Goal: Information Seeking & Learning: Learn about a topic

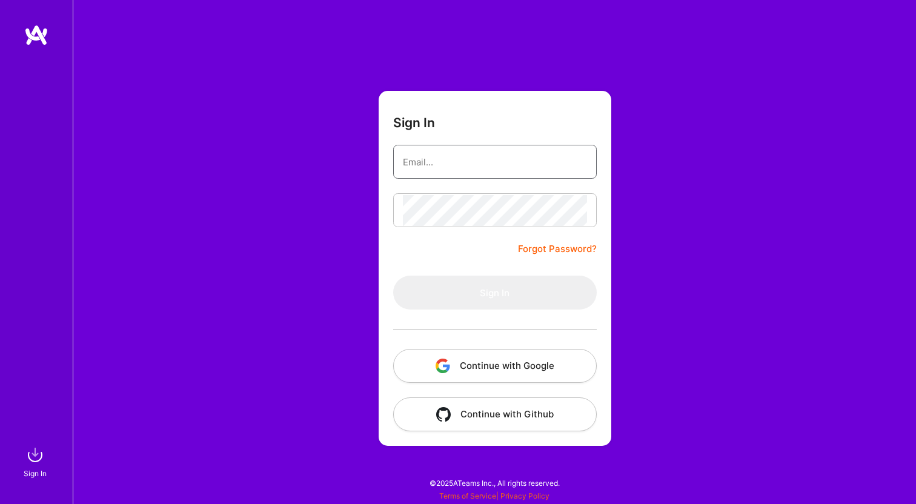
type input "[PERSON_NAME][EMAIL_ADDRESS][DOMAIN_NAME]"
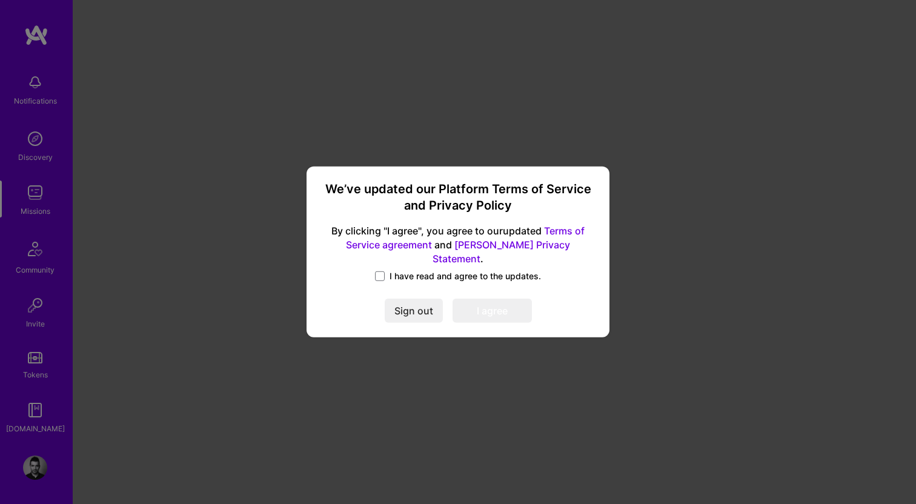
click at [428, 137] on div "We’ve updated our Platform Terms of Service and Privacy Policy By clicking "I a…" at bounding box center [458, 252] width 916 height 504
click at [381, 274] on span at bounding box center [380, 277] width 10 height 10
click at [0, 0] on input "I have read and agree to the updates." at bounding box center [0, 0] width 0 height 0
click at [497, 304] on button "I agree" at bounding box center [492, 311] width 79 height 24
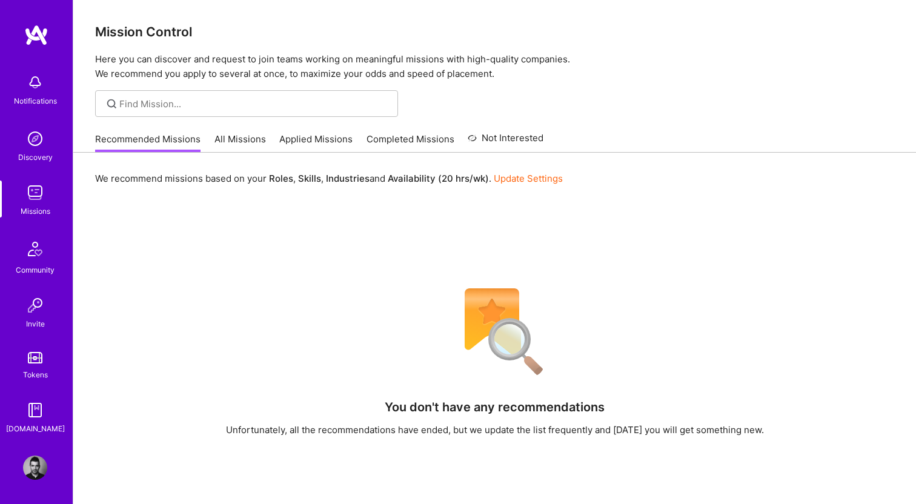
click at [232, 139] on link "All Missions" at bounding box center [241, 143] width 52 height 20
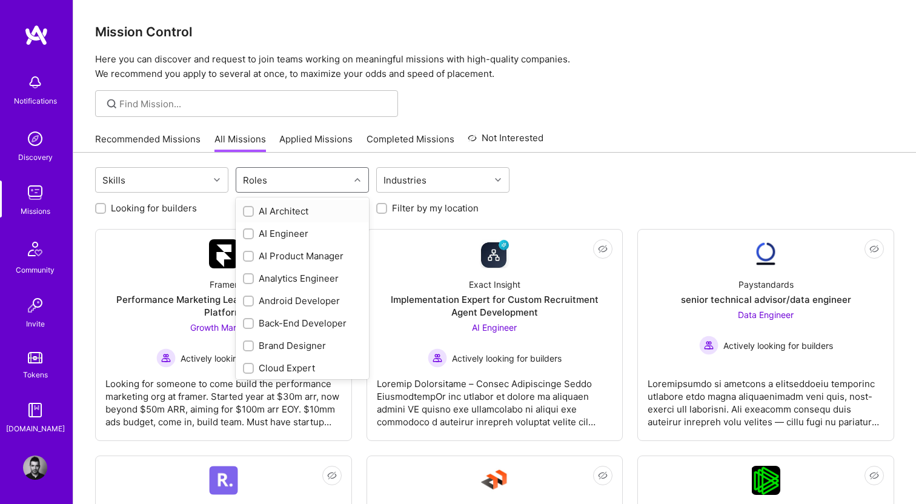
click at [283, 175] on div "Roles" at bounding box center [292, 180] width 113 height 24
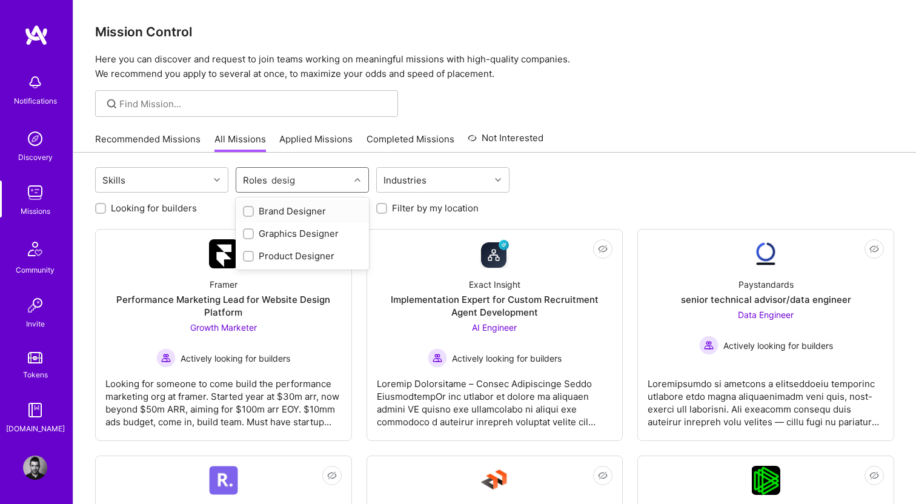
type input "design"
click at [249, 236] on input "checkbox" at bounding box center [249, 234] width 8 height 8
checkbox input "true"
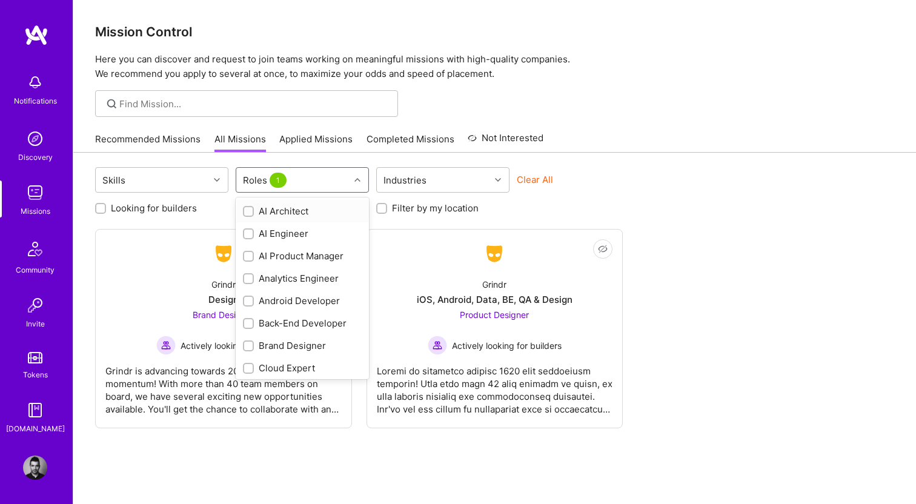
click at [251, 210] on input "checkbox" at bounding box center [249, 212] width 8 height 8
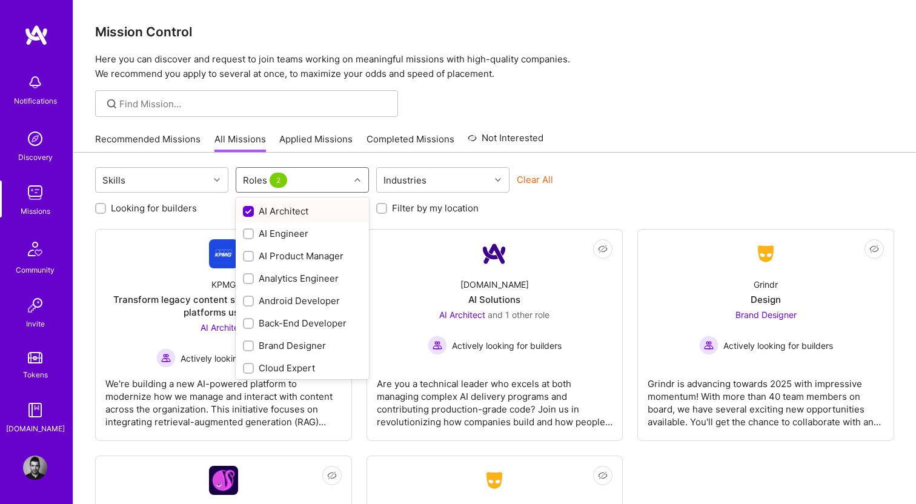
click at [249, 209] on input "checkbox" at bounding box center [249, 212] width 11 height 11
checkbox input "false"
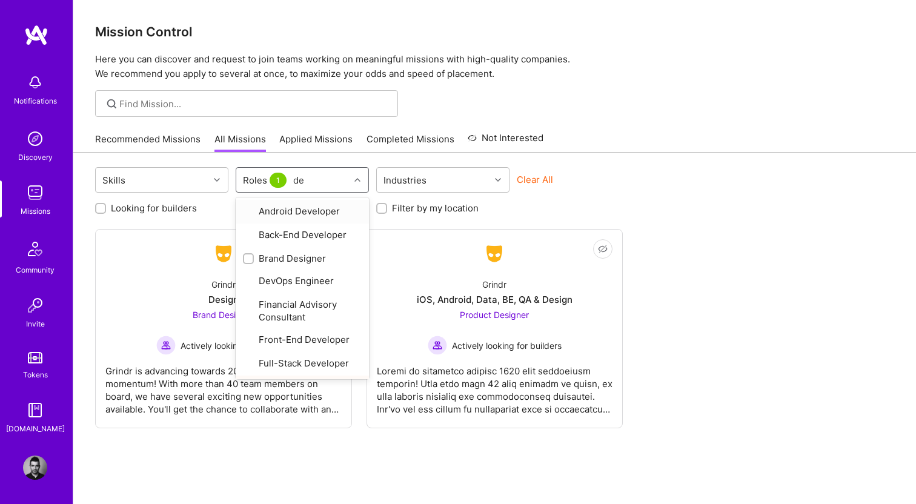
type input "des"
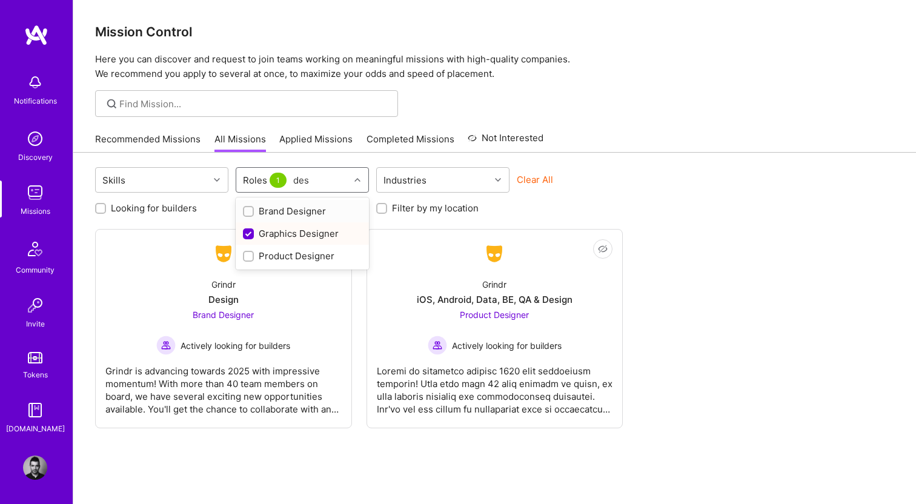
click at [254, 213] on div at bounding box center [248, 211] width 11 height 11
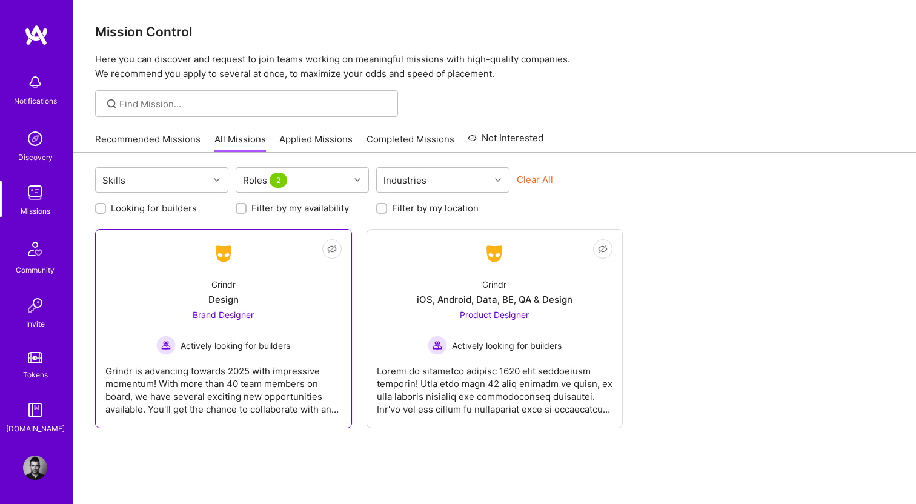
click at [255, 293] on div "Grindr Design Brand Designer Actively looking for builders" at bounding box center [223, 312] width 236 height 87
click at [315, 181] on div "Roles 2" at bounding box center [292, 180] width 113 height 24
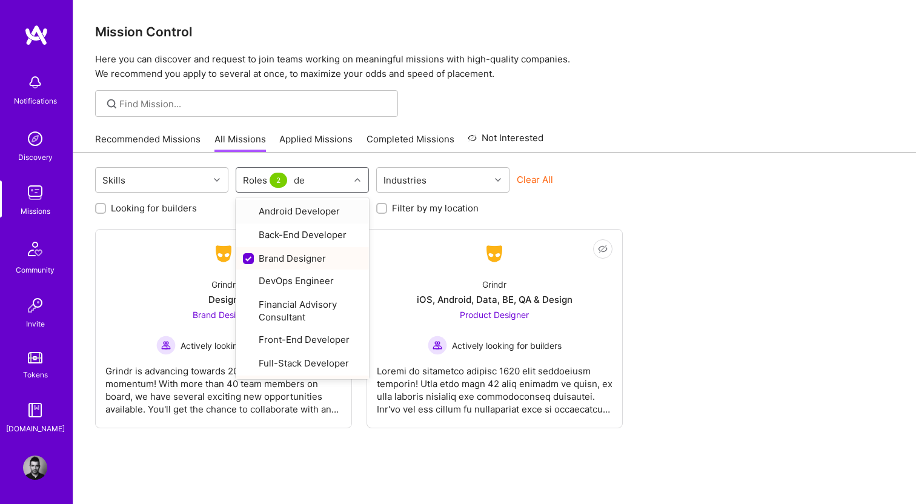
type input "des"
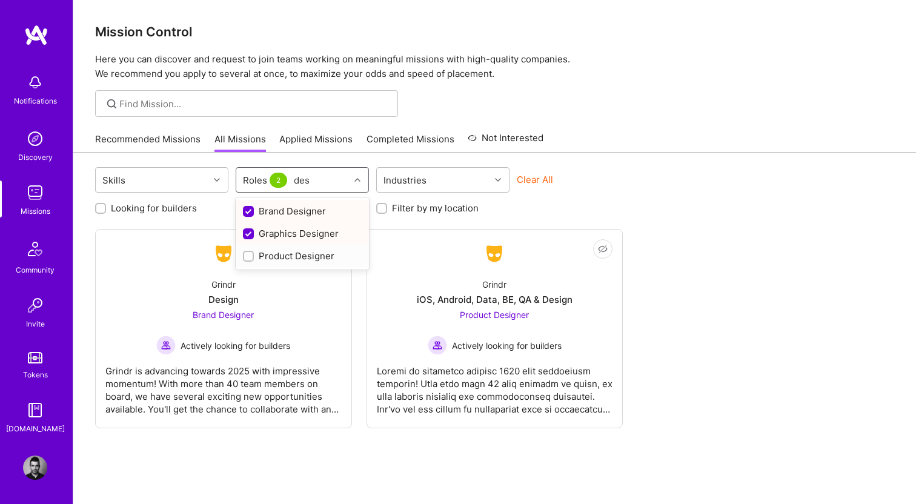
click at [252, 256] on input "checkbox" at bounding box center [249, 257] width 8 height 8
checkbox input "true"
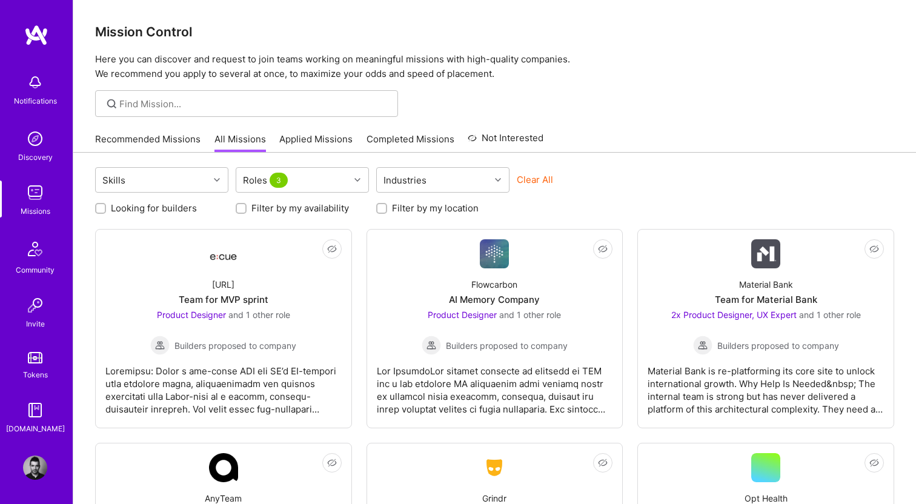
click at [639, 202] on div "Looking for builders Filter by my availability Filter by my location" at bounding box center [494, 205] width 799 height 19
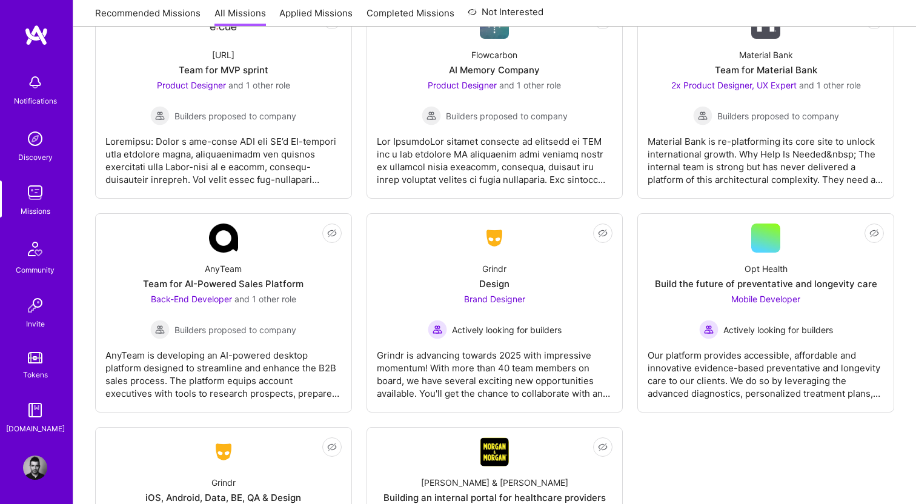
scroll to position [381, 0]
